Goal: Transaction & Acquisition: Purchase product/service

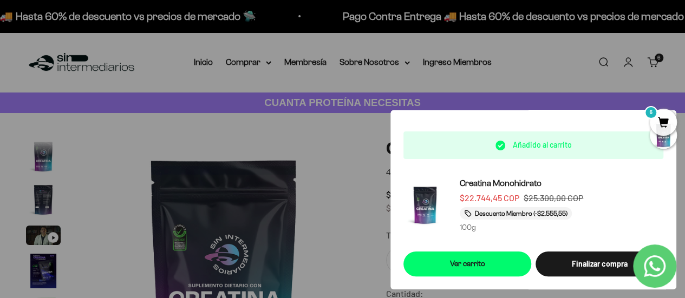
scroll to position [44, 0]
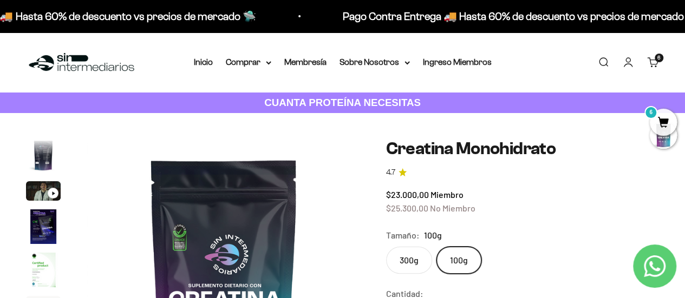
click at [662, 110] on span "6" at bounding box center [663, 122] width 27 height 27
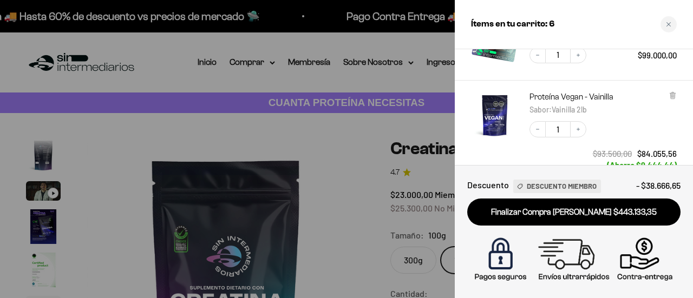
scroll to position [433, 0]
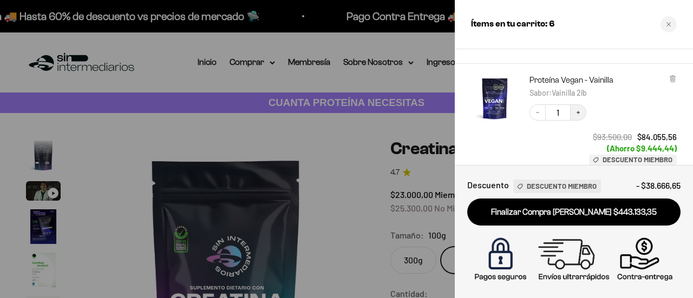
click at [580, 109] on icon "Increase quantity" at bounding box center [578, 112] width 6 height 6
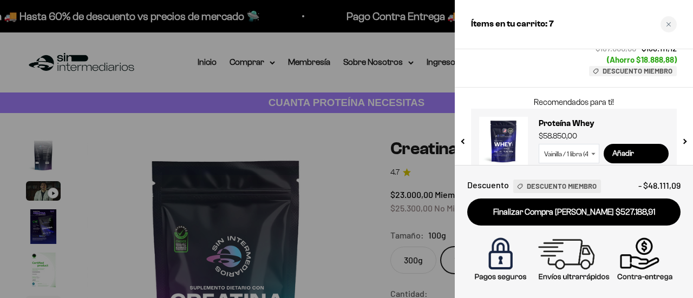
scroll to position [537, 0]
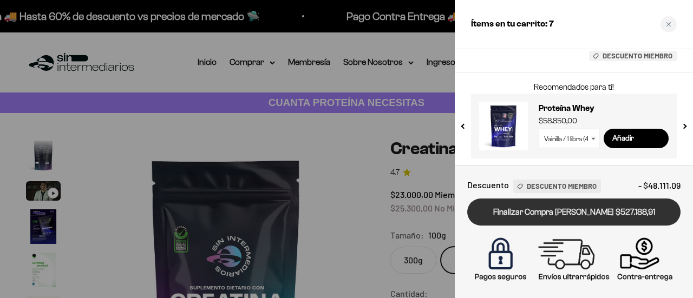
click at [559, 211] on link "Finalizar Compra Segura $527.188,91" at bounding box center [573, 213] width 213 height 28
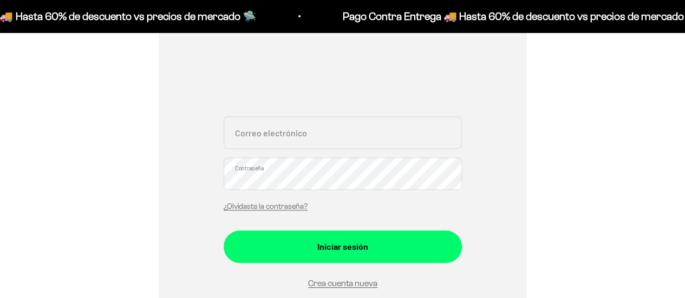
scroll to position [217, 0]
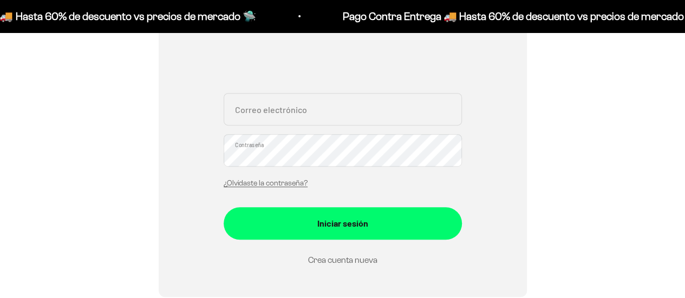
click at [347, 256] on link "Crea cuenta nueva" at bounding box center [342, 260] width 69 height 9
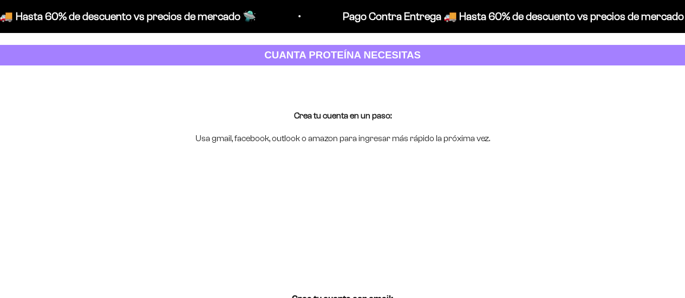
scroll to position [108, 0]
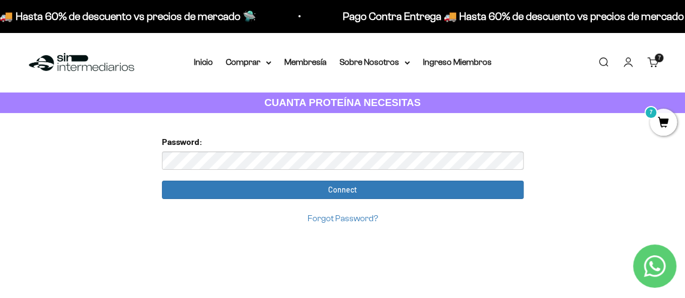
click at [341, 216] on link "Forgot Password?" at bounding box center [342, 218] width 70 height 9
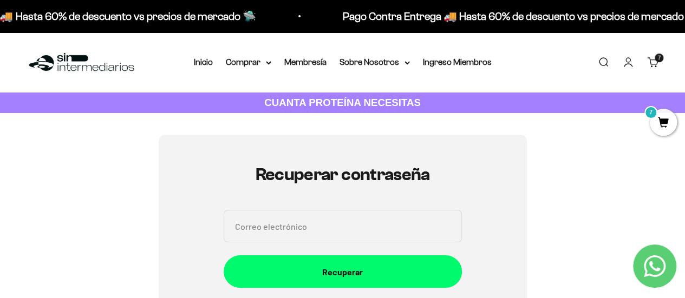
scroll to position [108, 0]
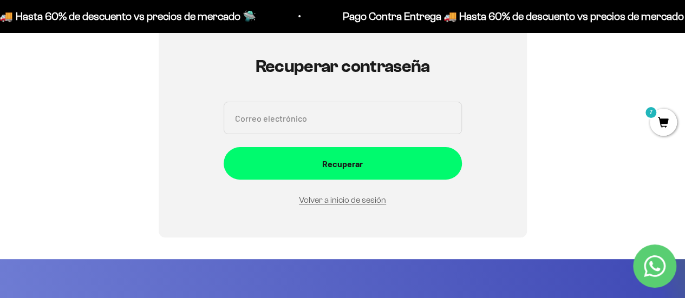
click at [289, 125] on input "Correo electrónico" at bounding box center [343, 118] width 238 height 32
type input "[PERSON_NAME][EMAIL_ADDRESS][DOMAIN_NAME]"
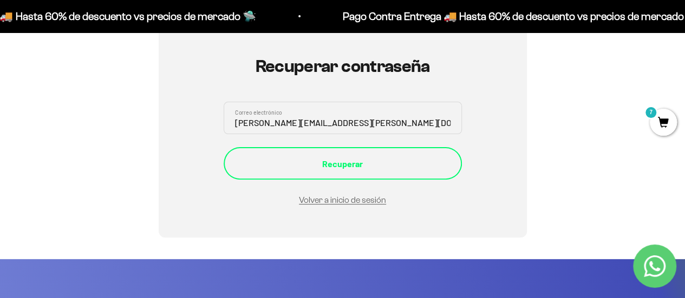
click at [319, 154] on button "Recuperar" at bounding box center [343, 163] width 238 height 32
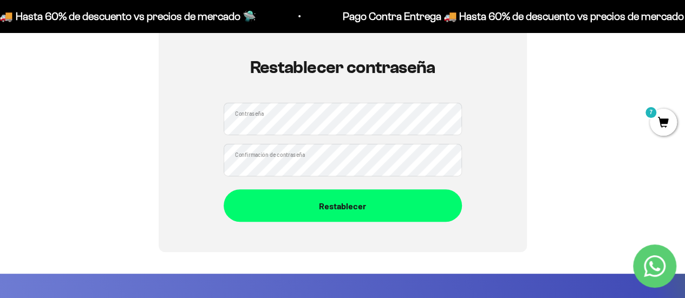
scroll to position [108, 0]
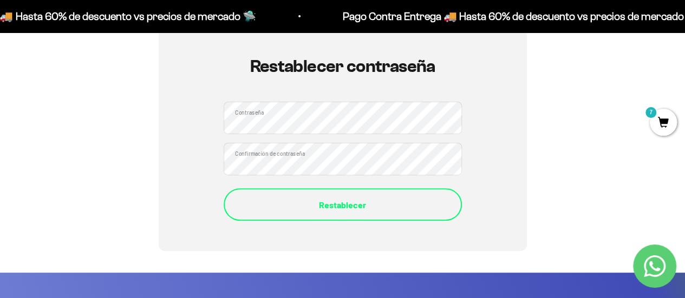
click at [327, 204] on div "Restablecer" at bounding box center [342, 205] width 195 height 14
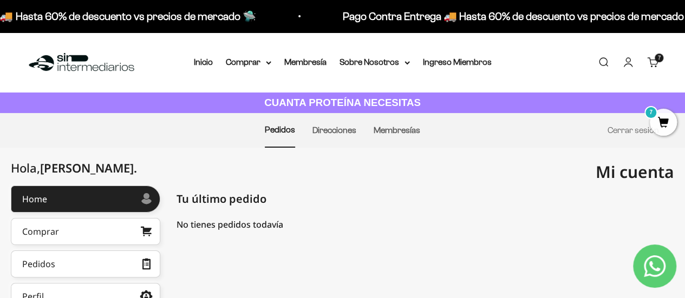
click at [666, 120] on span "7" at bounding box center [663, 122] width 27 height 27
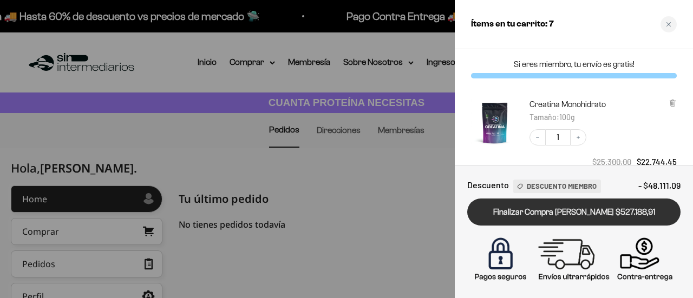
click at [558, 210] on link "Finalizar Compra Segura $527.188,91" at bounding box center [573, 213] width 213 height 28
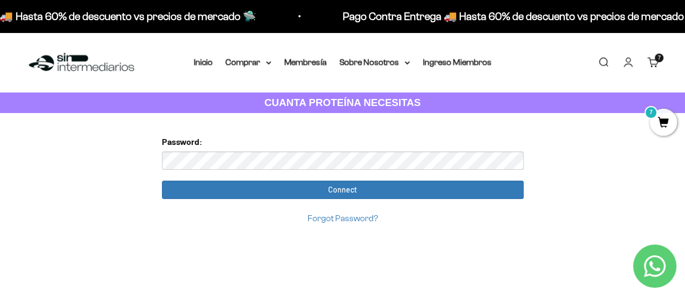
click at [162, 181] on input "Connect" at bounding box center [343, 190] width 362 height 18
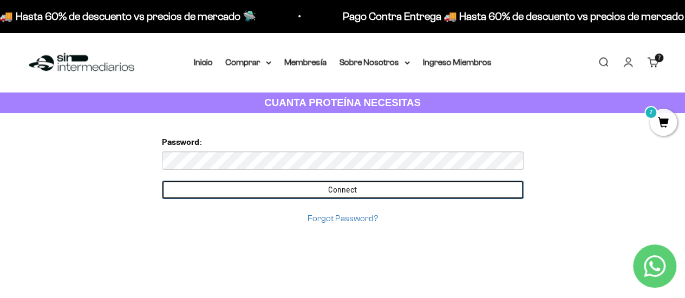
click at [287, 187] on input "Connect" at bounding box center [343, 190] width 362 height 18
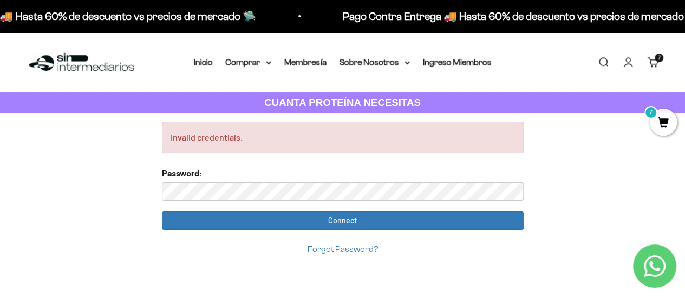
click at [162, 212] on input "Connect" at bounding box center [343, 221] width 362 height 18
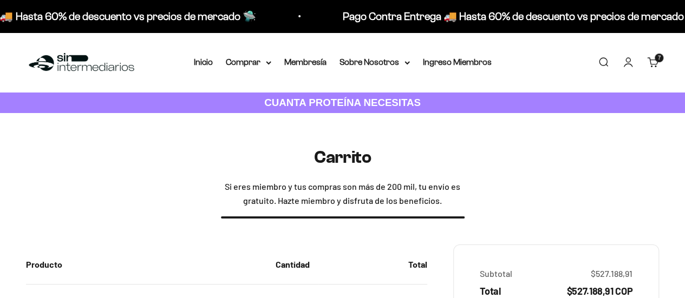
scroll to position [162, 0]
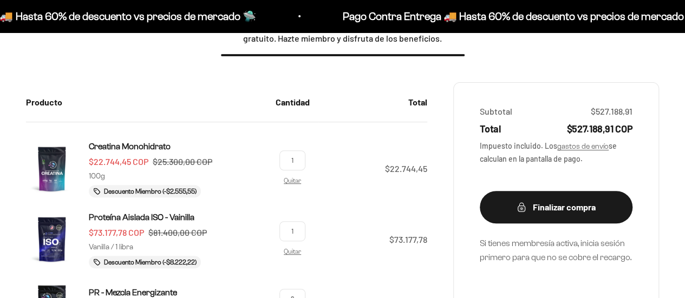
click at [302, 160] on input "1" at bounding box center [292, 160] width 26 height 20
type input "2"
click at [353, 168] on td "$22.744,45" at bounding box center [372, 166] width 109 height 88
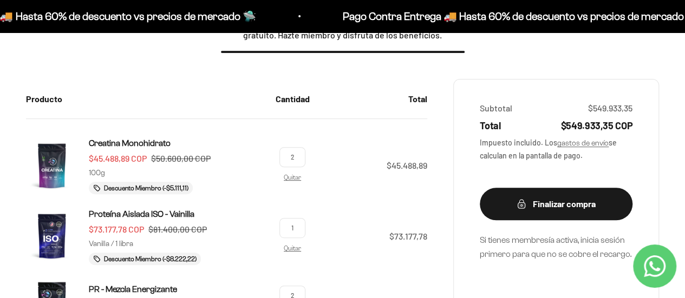
scroll to position [176, 0]
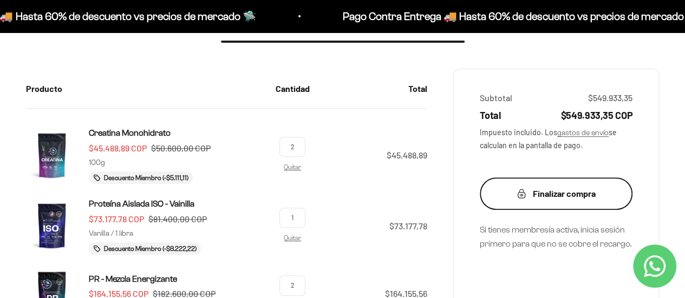
click at [538, 194] on div "Finalizar compra" at bounding box center [555, 194] width 109 height 14
